Goal: Find specific page/section: Find specific page/section

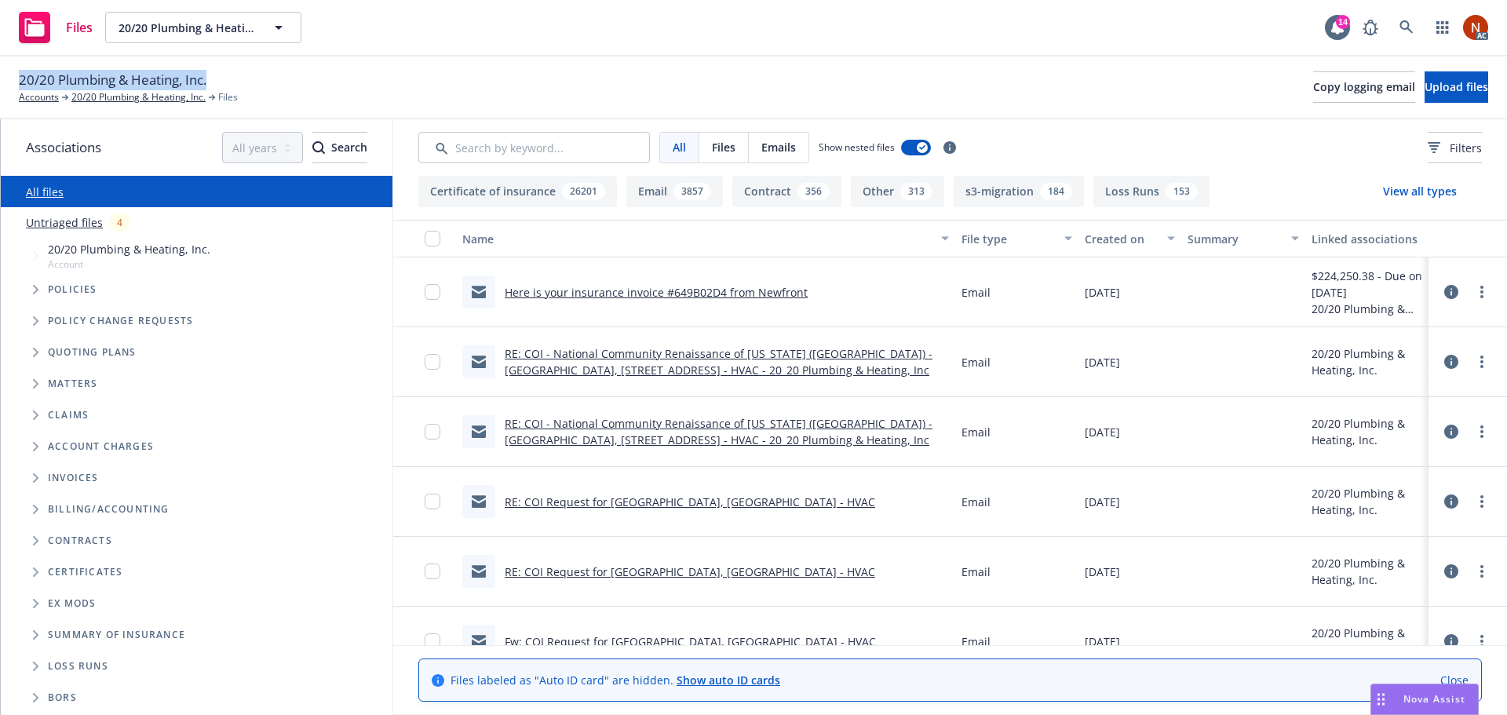
drag, startPoint x: 212, startPoint y: 78, endPoint x: 13, endPoint y: 77, distance: 198.5
click at [13, 77] on div "20/20 Plumbing & Heating, Inc. Accounts 20/20 Plumbing & Heating, Inc. Files Co…" at bounding box center [753, 88] width 1507 height 63
copy span "20/20 Plumbing & Heating, Inc."
click at [153, 101] on link "20/20 Plumbing & Heating, Inc." at bounding box center [138, 97] width 134 height 14
